Goal: Find contact information: Find contact information

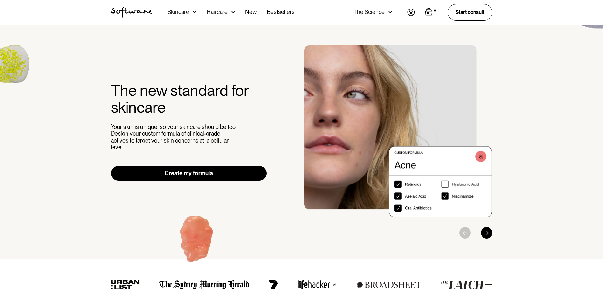
click at [416, 11] on div "0 Your Cart ( 0 items) Free shipping on all orders above $49! You might also be…" at bounding box center [449, 12] width 85 height 16
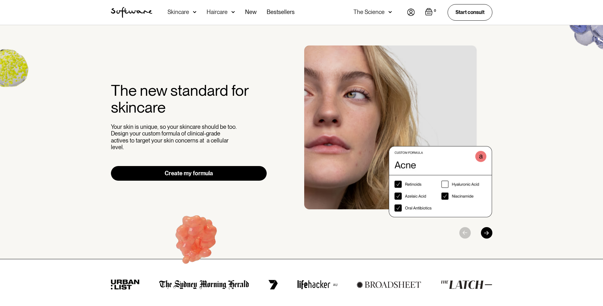
click at [410, 12] on img at bounding box center [411, 12] width 8 height 7
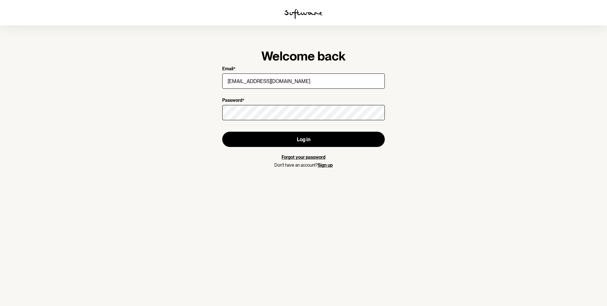
type input "[EMAIL_ADDRESS][DOMAIN_NAME]"
click at [222, 132] on button "Log in" at bounding box center [303, 139] width 163 height 15
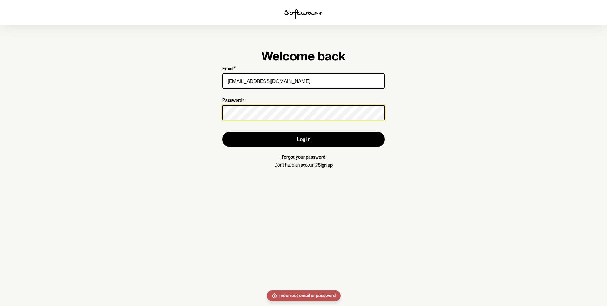
click at [133, 129] on section "Welcome back Email * [PERSON_NAME][EMAIL_ADDRESS][DOMAIN_NAME] Password * Log i…" at bounding box center [303, 153] width 607 height 306
click at [222, 132] on button "Log in" at bounding box center [303, 139] width 163 height 15
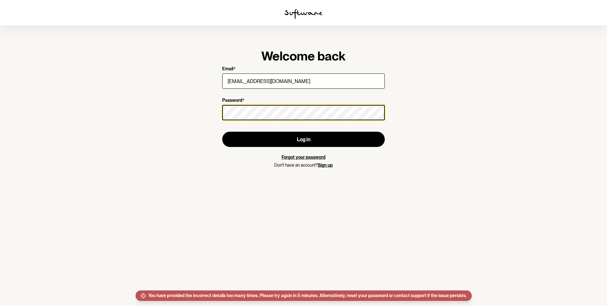
click at [199, 123] on section "Welcome back Email * [PERSON_NAME][EMAIL_ADDRESS][DOMAIN_NAME] Password * Log i…" at bounding box center [303, 153] width 607 height 306
click at [222, 132] on button "Log in" at bounding box center [303, 139] width 163 height 15
click at [160, 103] on section "Welcome back Email * [PERSON_NAME][EMAIL_ADDRESS][DOMAIN_NAME] Password * Log i…" at bounding box center [303, 153] width 607 height 306
click at [222, 132] on button "Log in" at bounding box center [303, 139] width 163 height 15
click at [82, 87] on section "Welcome back Email * [PERSON_NAME][EMAIL_ADDRESS][DOMAIN_NAME] Password * Log i…" at bounding box center [303, 153] width 607 height 306
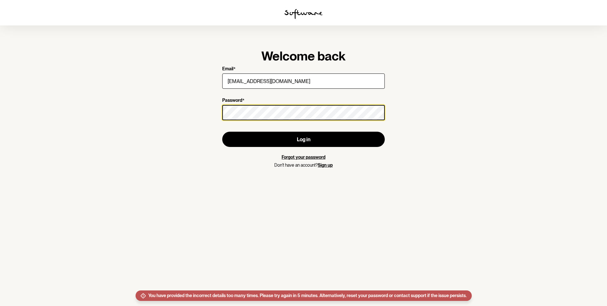
click at [222, 132] on button "Log in" at bounding box center [303, 139] width 163 height 15
click at [81, 76] on section "Welcome back Email * [PERSON_NAME][EMAIL_ADDRESS][DOMAIN_NAME] Password * Log i…" at bounding box center [303, 153] width 607 height 306
click at [222, 132] on button "Log in" at bounding box center [303, 139] width 163 height 15
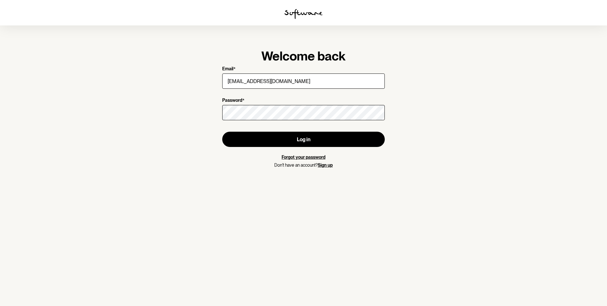
click at [307, 11] on img at bounding box center [304, 14] width 38 height 10
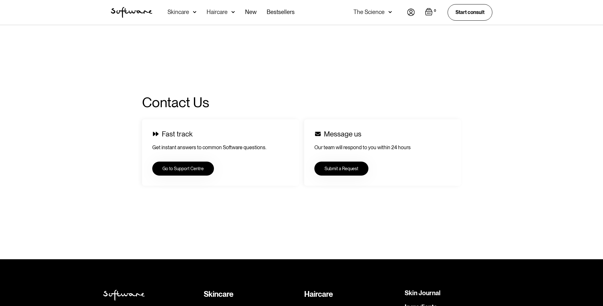
scroll to position [64, 0]
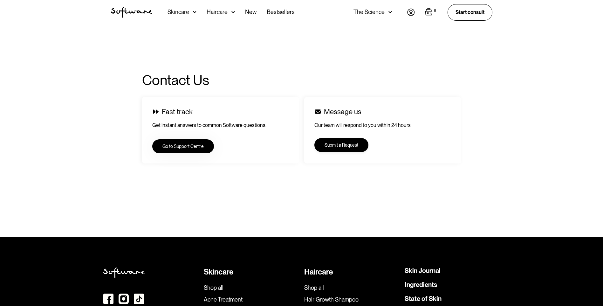
click at [352, 145] on link "Submit a Request" at bounding box center [341, 145] width 54 height 14
